Goal: Task Accomplishment & Management: Use online tool/utility

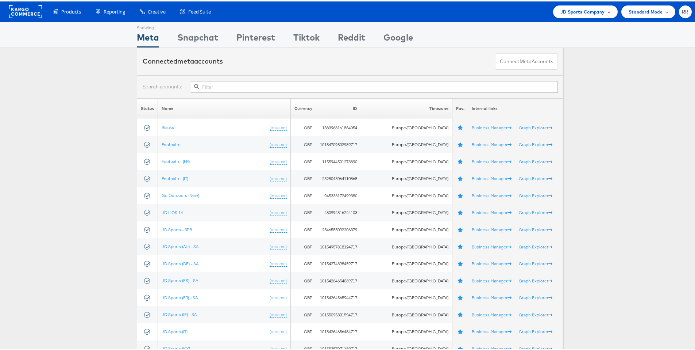
click at [595, 12] on span "JD Sports Company" at bounding box center [583, 11] width 45 height 8
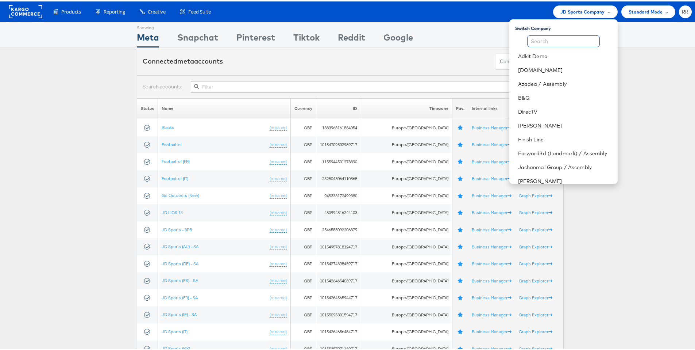
click at [559, 42] on input "text" at bounding box center [563, 40] width 73 height 12
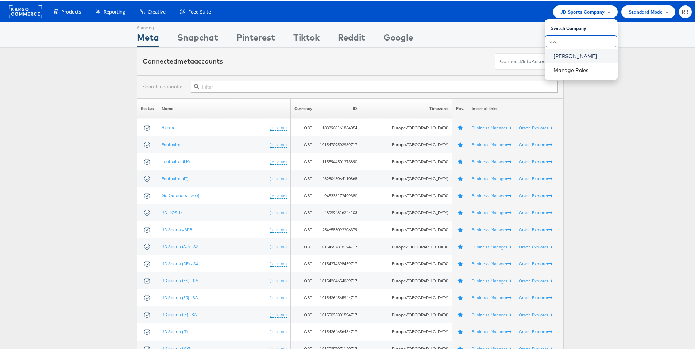
type input "lew"
click at [573, 57] on link "[PERSON_NAME]" at bounding box center [583, 54] width 58 height 7
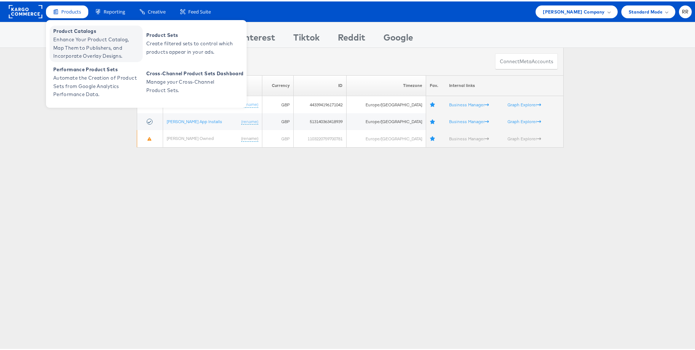
click at [83, 38] on span "Enhance Your Product Catalog, Map Them to Publishers, and Incorporate Overlay D…" at bounding box center [97, 46] width 88 height 25
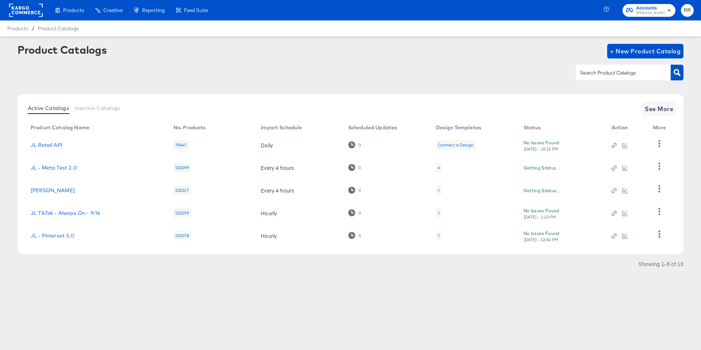
click at [596, 70] on input "text" at bounding box center [618, 73] width 78 height 8
type input "sho"
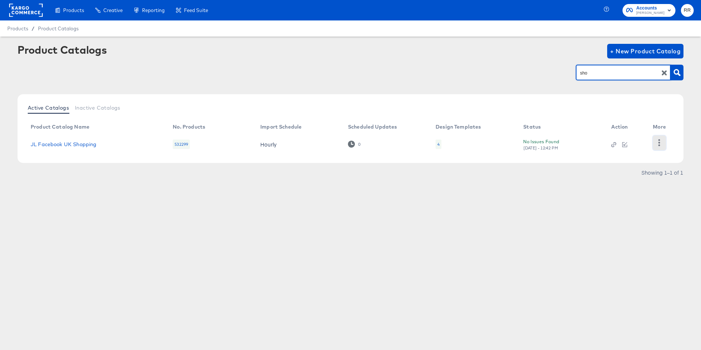
click at [661, 140] on icon "button" at bounding box center [659, 142] width 7 height 7
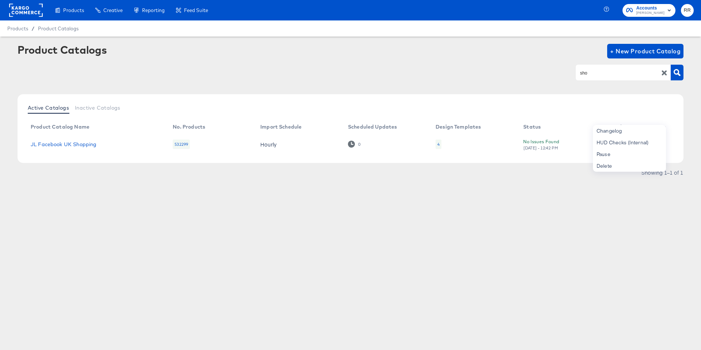
click at [468, 146] on td "4" at bounding box center [474, 144] width 88 height 23
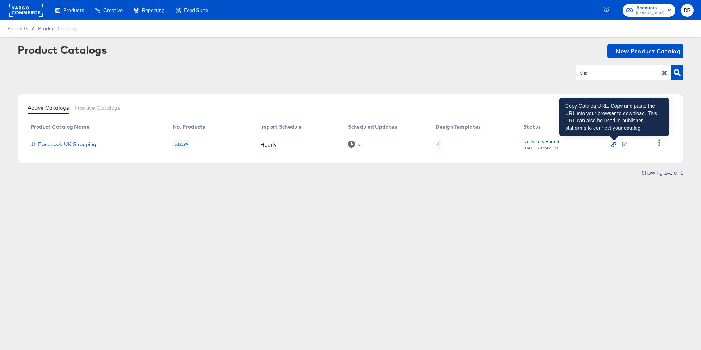
click at [612, 145] on icon "button" at bounding box center [612, 145] width 3 height 3
